Goal: Transaction & Acquisition: Obtain resource

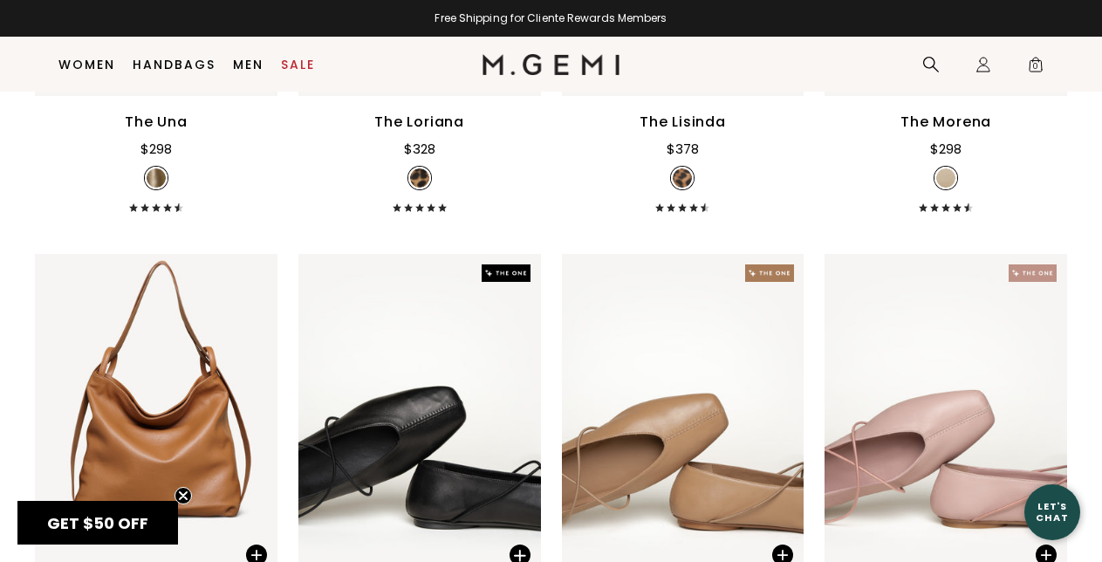
scroll to position [435, 0]
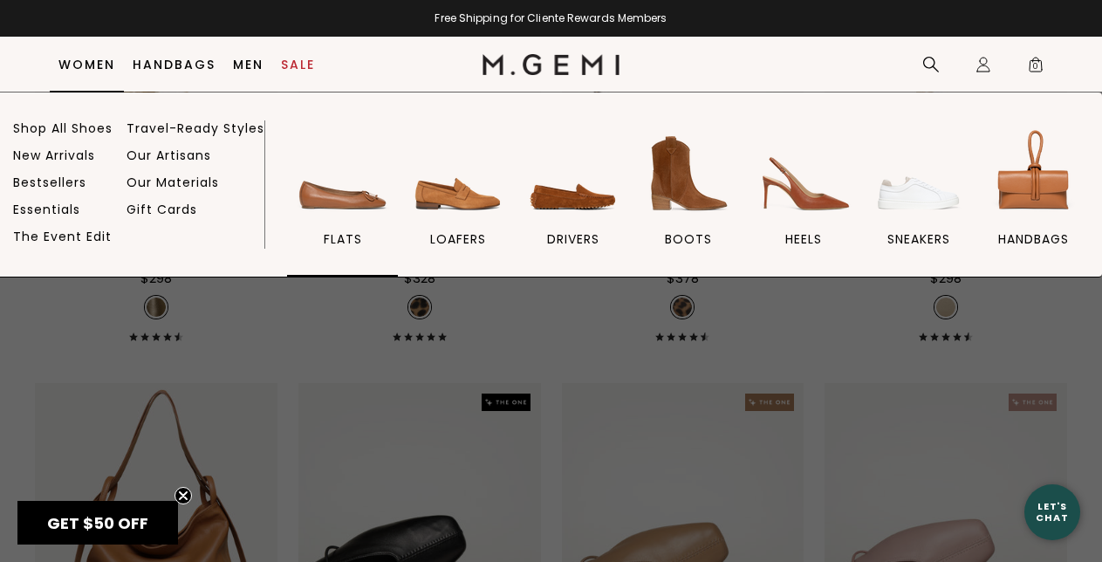
click at [344, 221] on img at bounding box center [343, 174] width 98 height 98
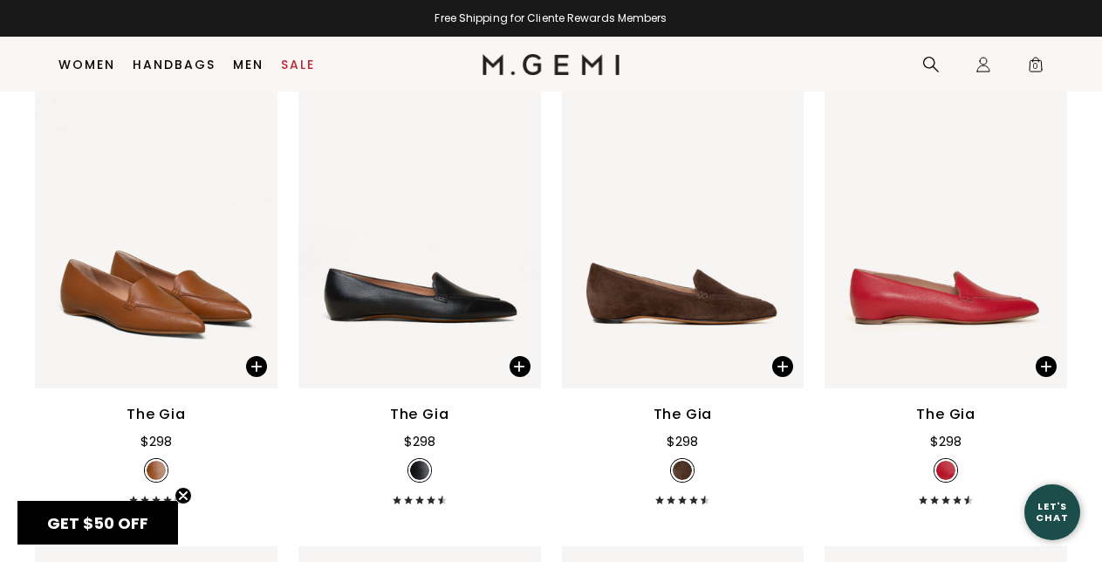
scroll to position [1306, 0]
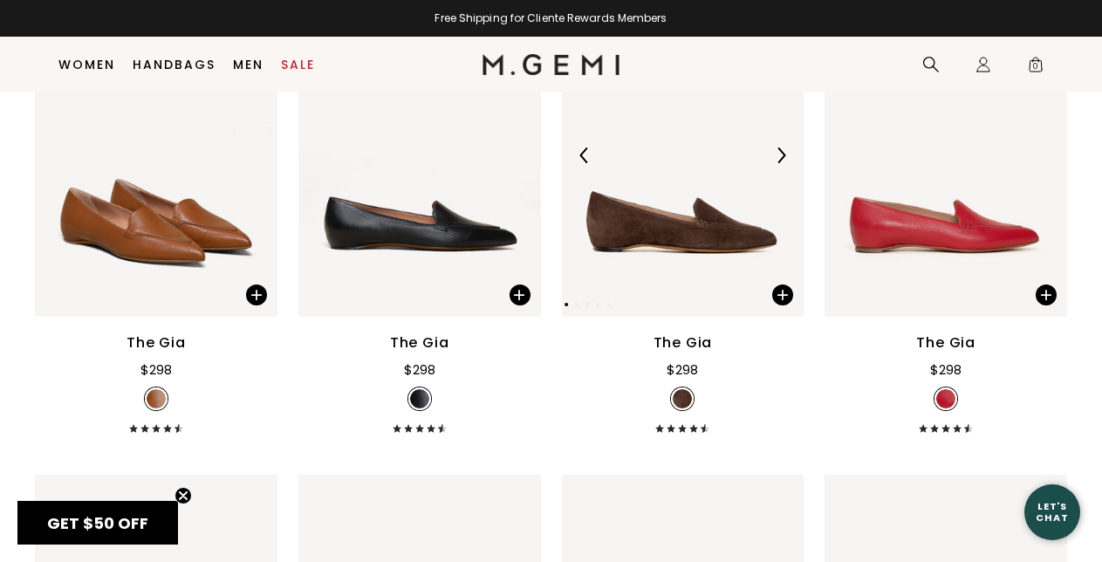
click at [691, 216] on img at bounding box center [683, 155] width 243 height 324
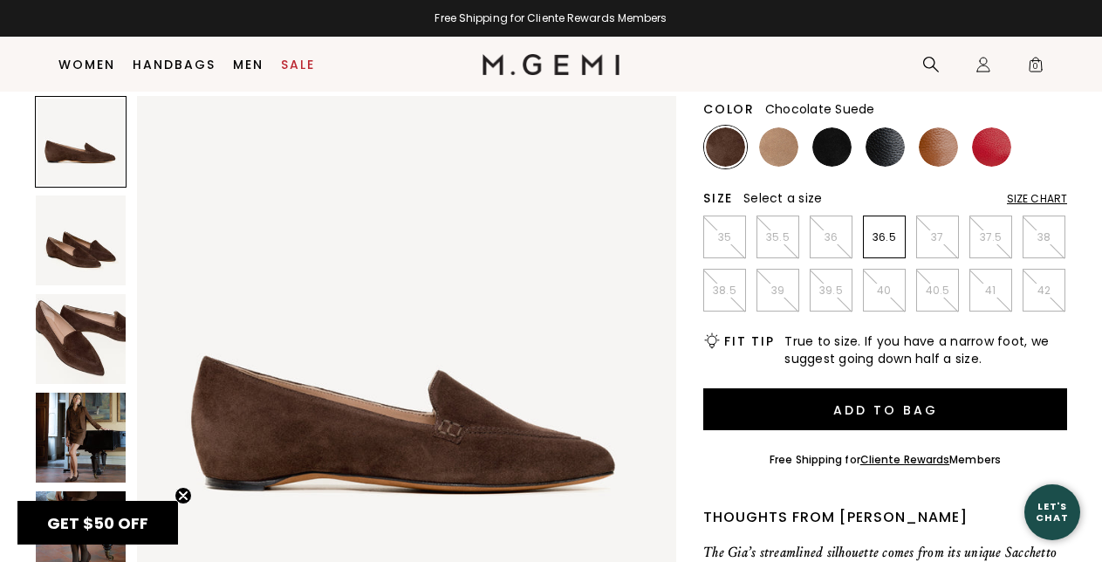
scroll to position [217, 0]
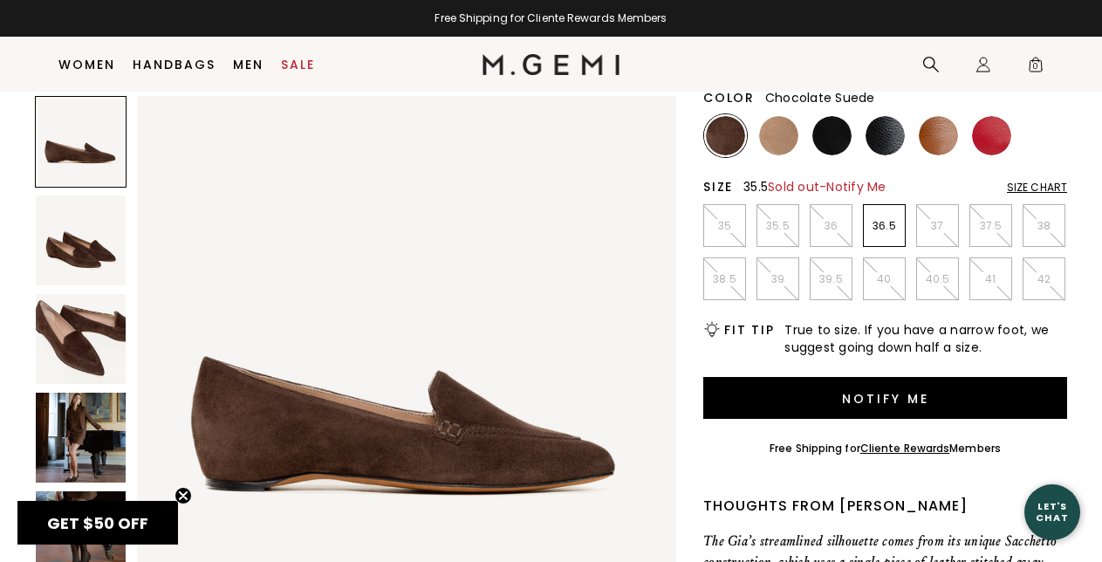
click at [774, 221] on p "35.5" at bounding box center [777, 226] width 41 height 14
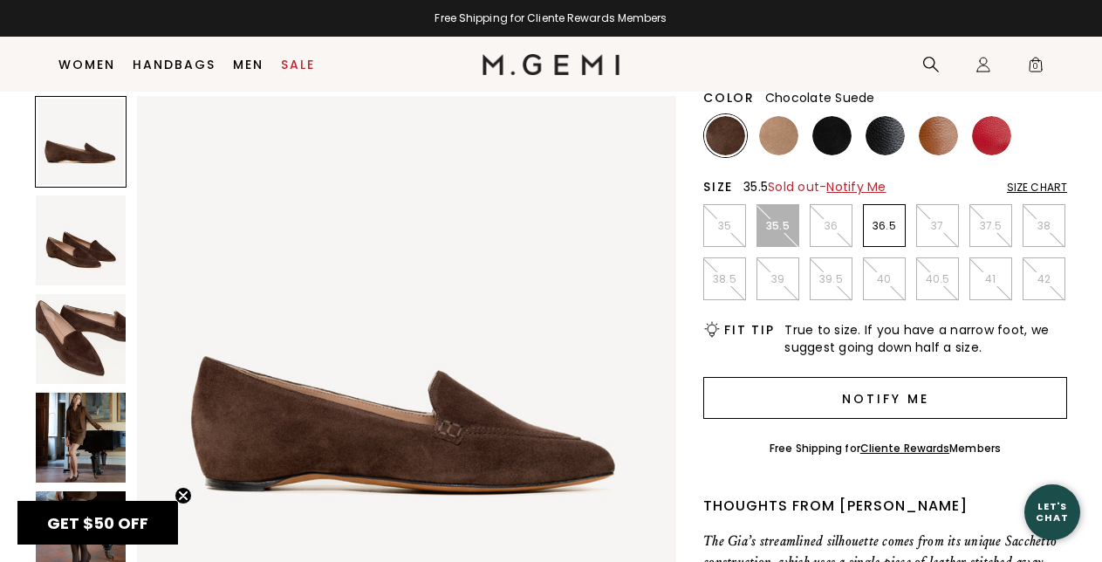
click at [877, 395] on button "Notify Me" at bounding box center [885, 398] width 364 height 42
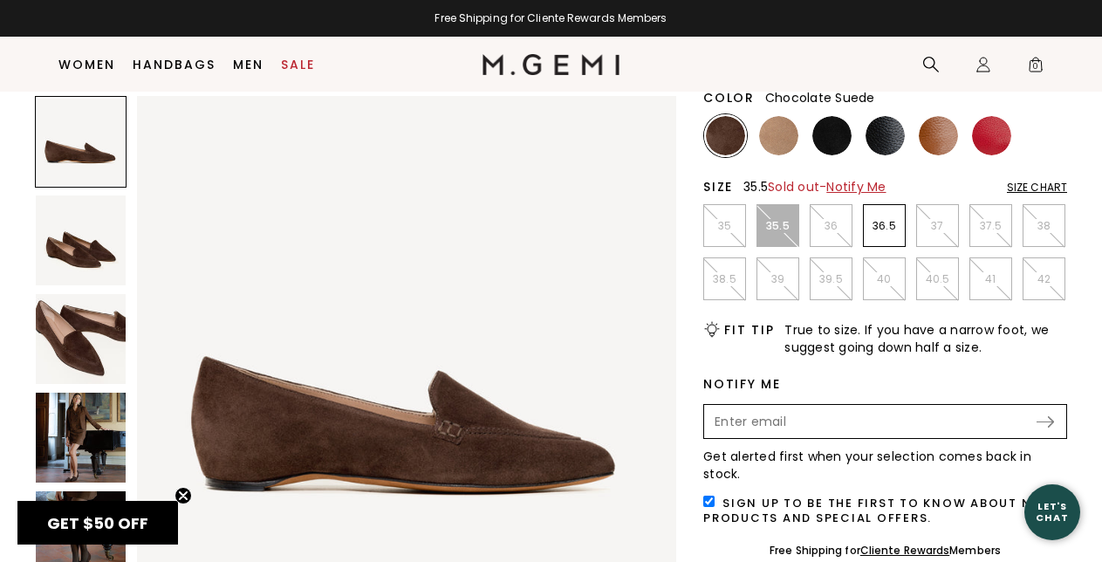
click at [839, 421] on input "Enter your email address to be notified when your selection is back in stock" at bounding box center [870, 422] width 329 height 30
type input "popcornpiggy@gmail.com"
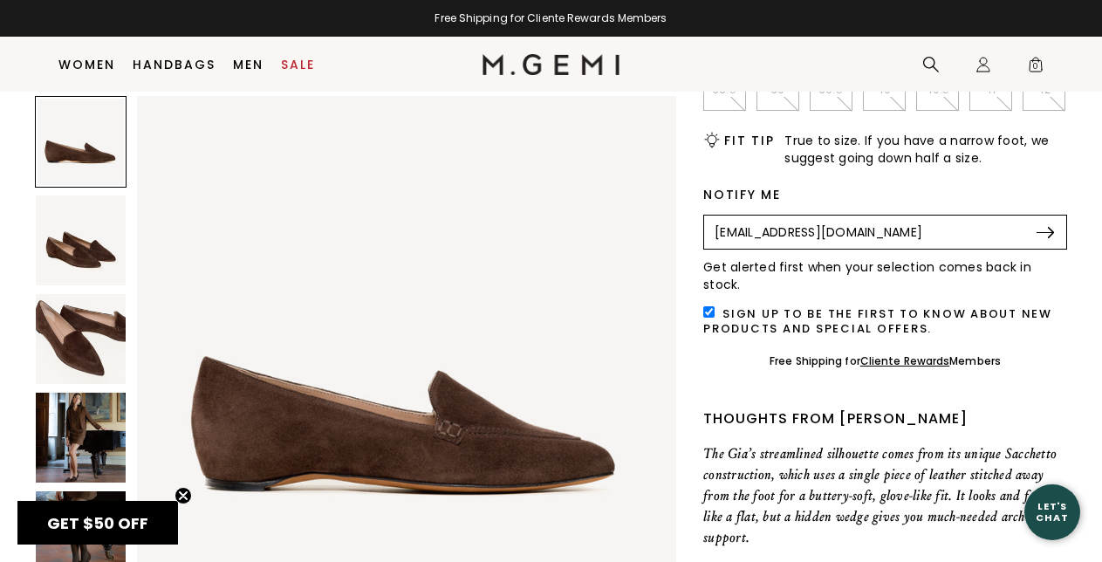
scroll to position [414, 0]
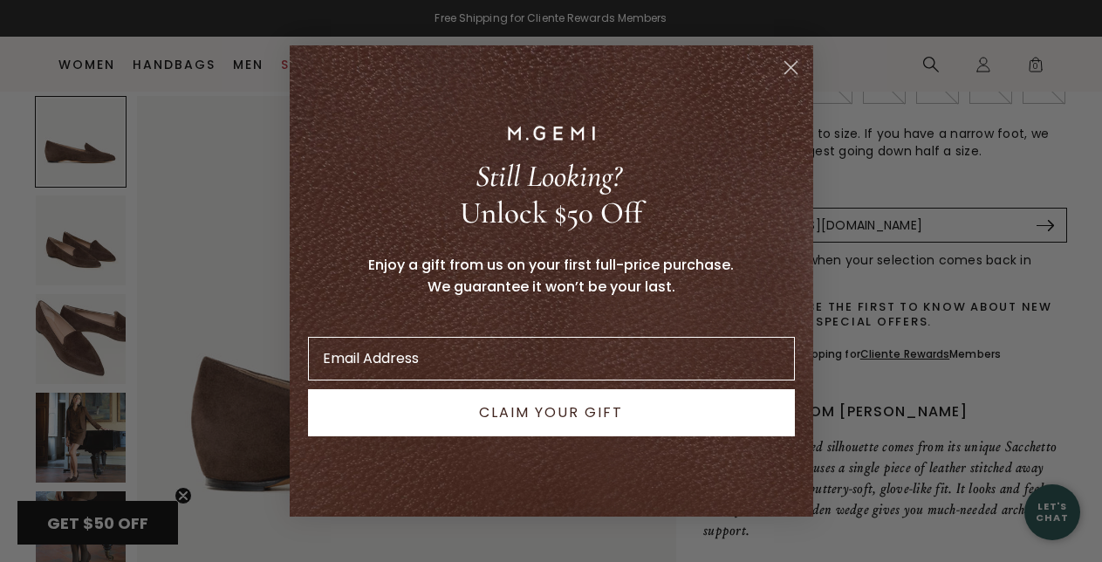
click at [783, 69] on circle "Close dialog" at bounding box center [790, 67] width 29 height 29
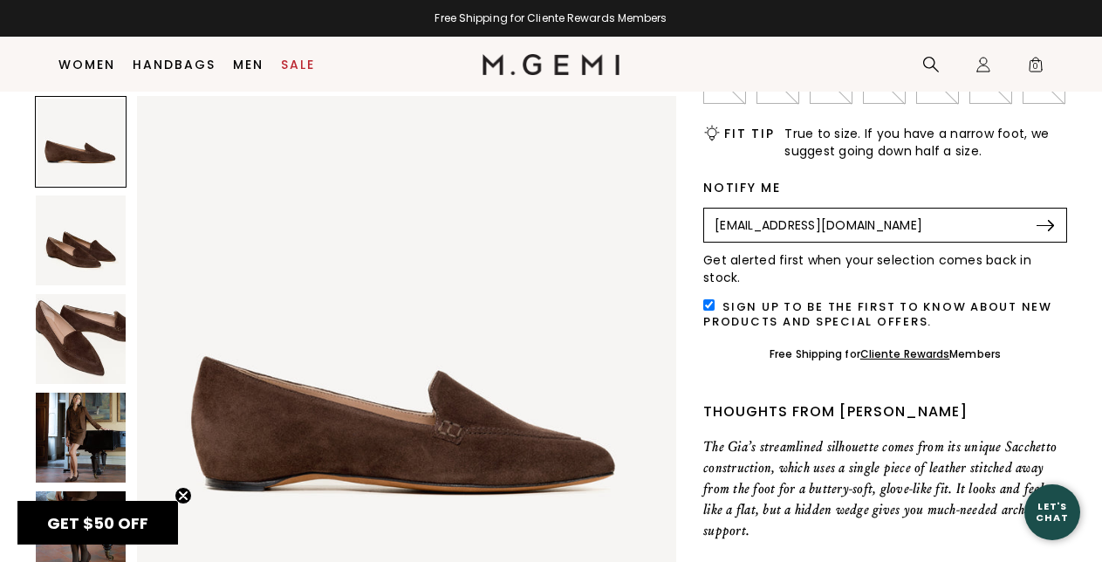
click at [708, 299] on input "checkbox" at bounding box center [708, 304] width 11 height 11
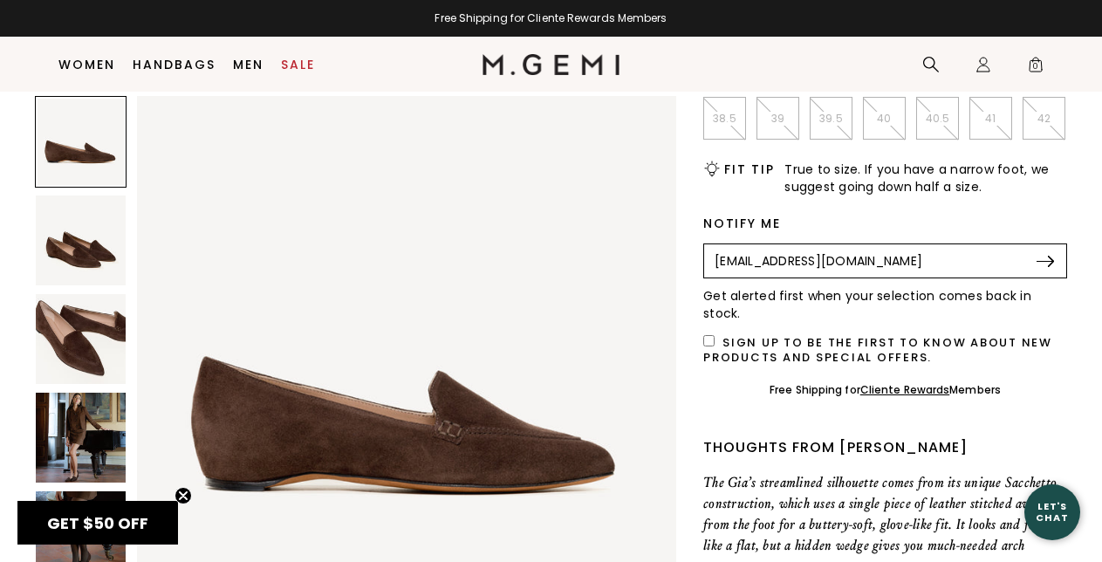
scroll to position [387, 0]
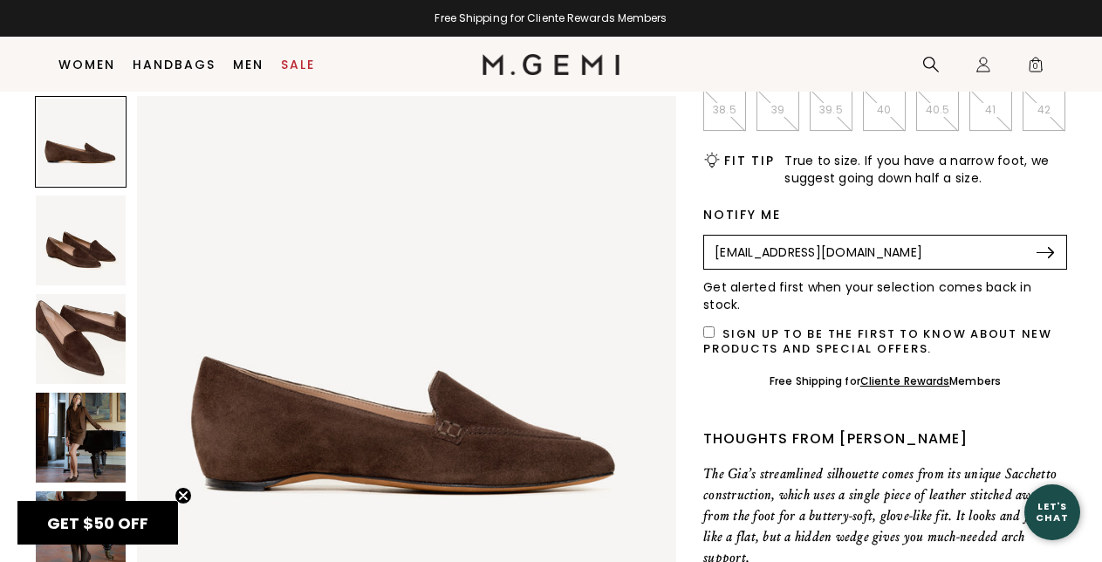
click at [1045, 247] on img at bounding box center [1044, 252] width 17 height 11
